Goal: Information Seeking & Learning: Learn about a topic

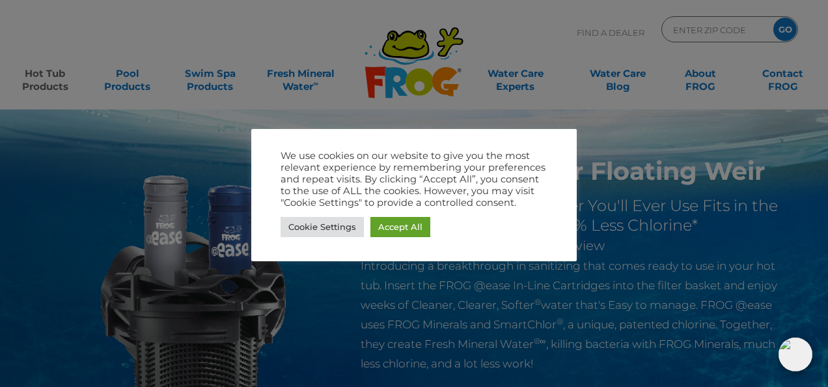
click at [558, 141] on div "We use cookies on our website to give you the most relevant experience by remem…" at bounding box center [413, 195] width 325 height 132
click at [555, 142] on div "We use cookies on our website to give you the most relevant experience by remem…" at bounding box center [413, 195] width 325 height 132
click at [557, 141] on div "We use cookies on our website to give you the most relevant experience by remem…" at bounding box center [413, 195] width 325 height 132
click at [551, 145] on div "We use cookies on our website to give you the most relevant experience by remem…" at bounding box center [413, 195] width 325 height 132
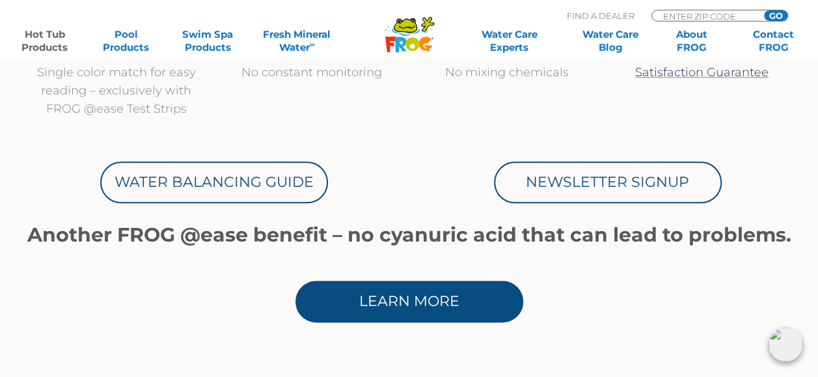
scroll to position [716, 0]
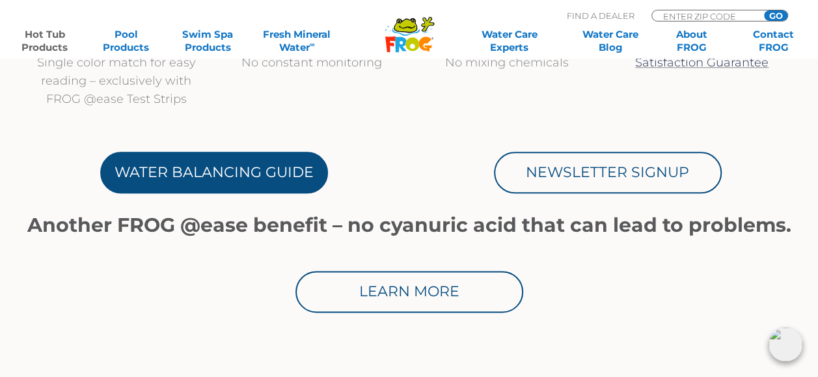
click at [221, 174] on link "Water Balancing Guide" at bounding box center [214, 173] width 228 height 42
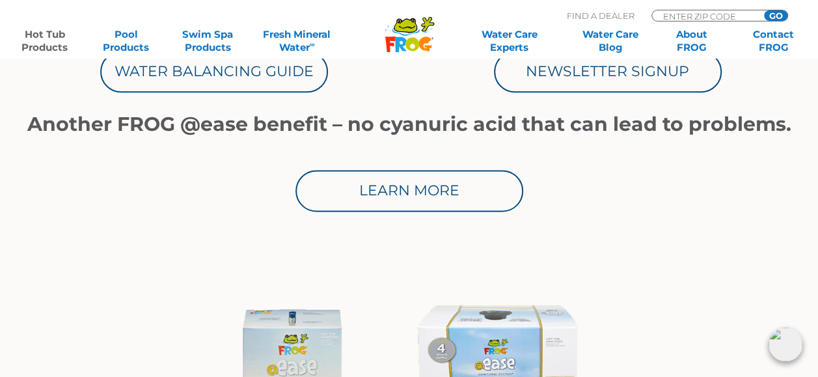
scroll to position [781, 0]
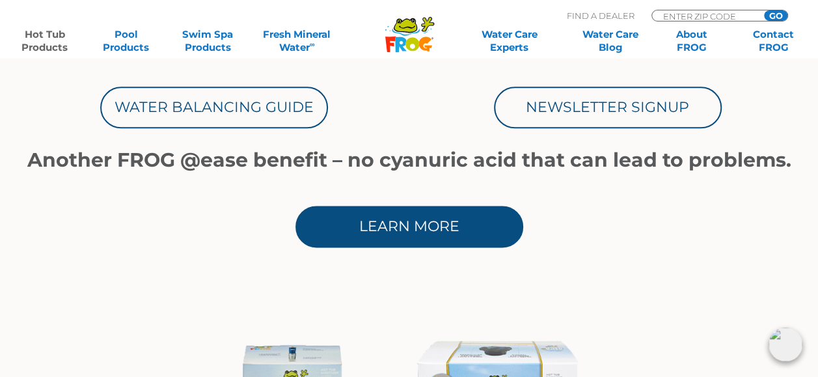
click at [400, 224] on link "Learn More" at bounding box center [410, 227] width 228 height 42
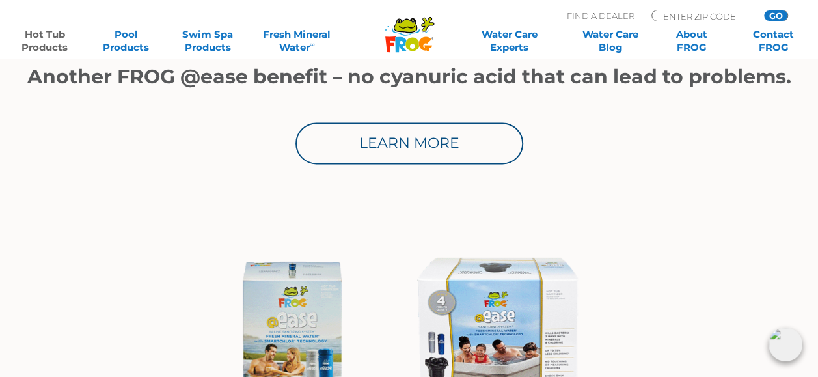
scroll to position [911, 0]
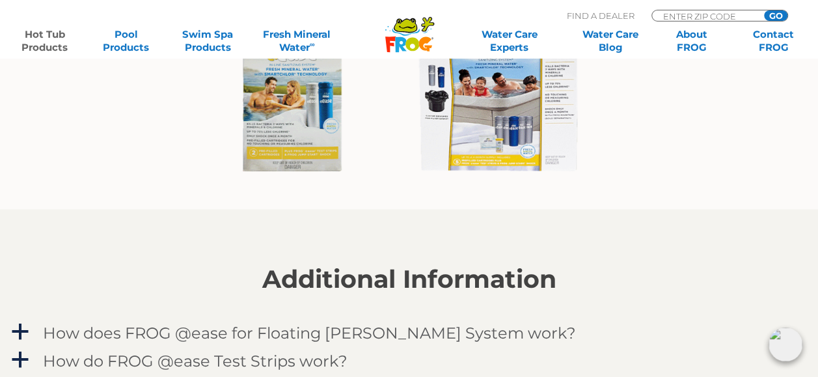
scroll to position [1107, 0]
